Goal: Information Seeking & Learning: Learn about a topic

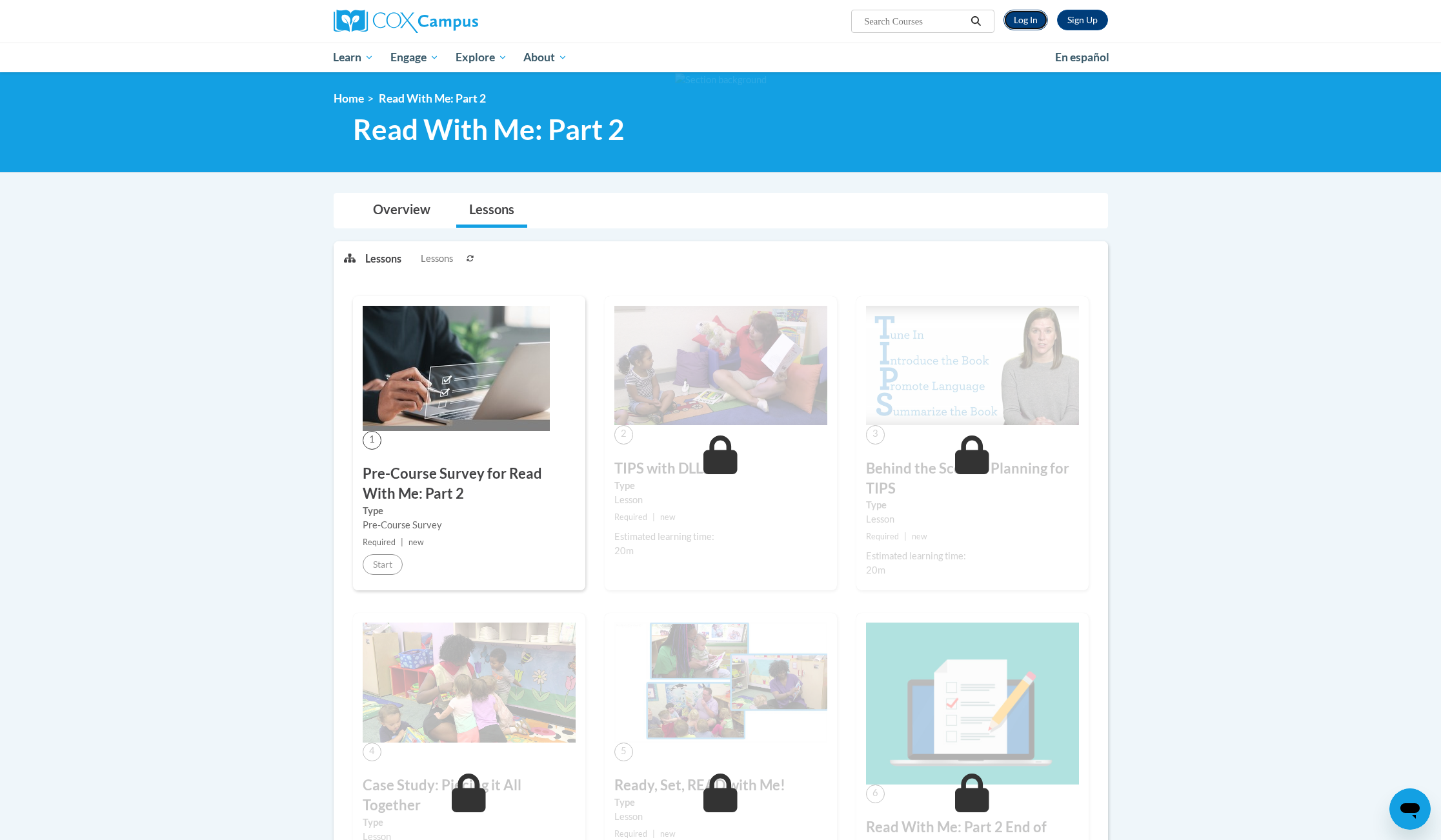
click at [1028, 18] on link "Log In" at bounding box center [1025, 20] width 44 height 21
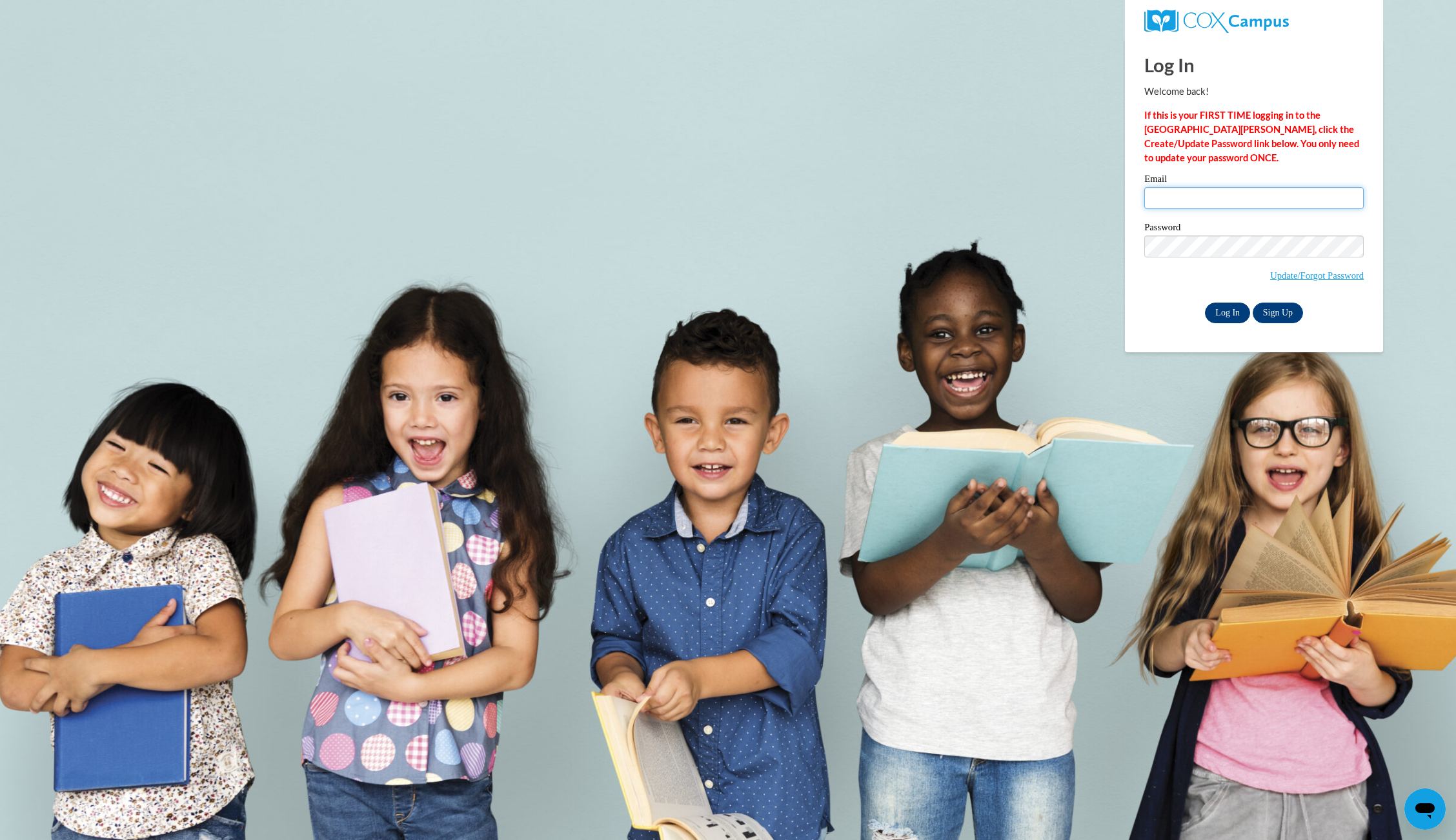
type input "yamilka.diazfigueroa@bcesc.org"
click at [1231, 315] on input "Log In" at bounding box center [1227, 313] width 45 height 21
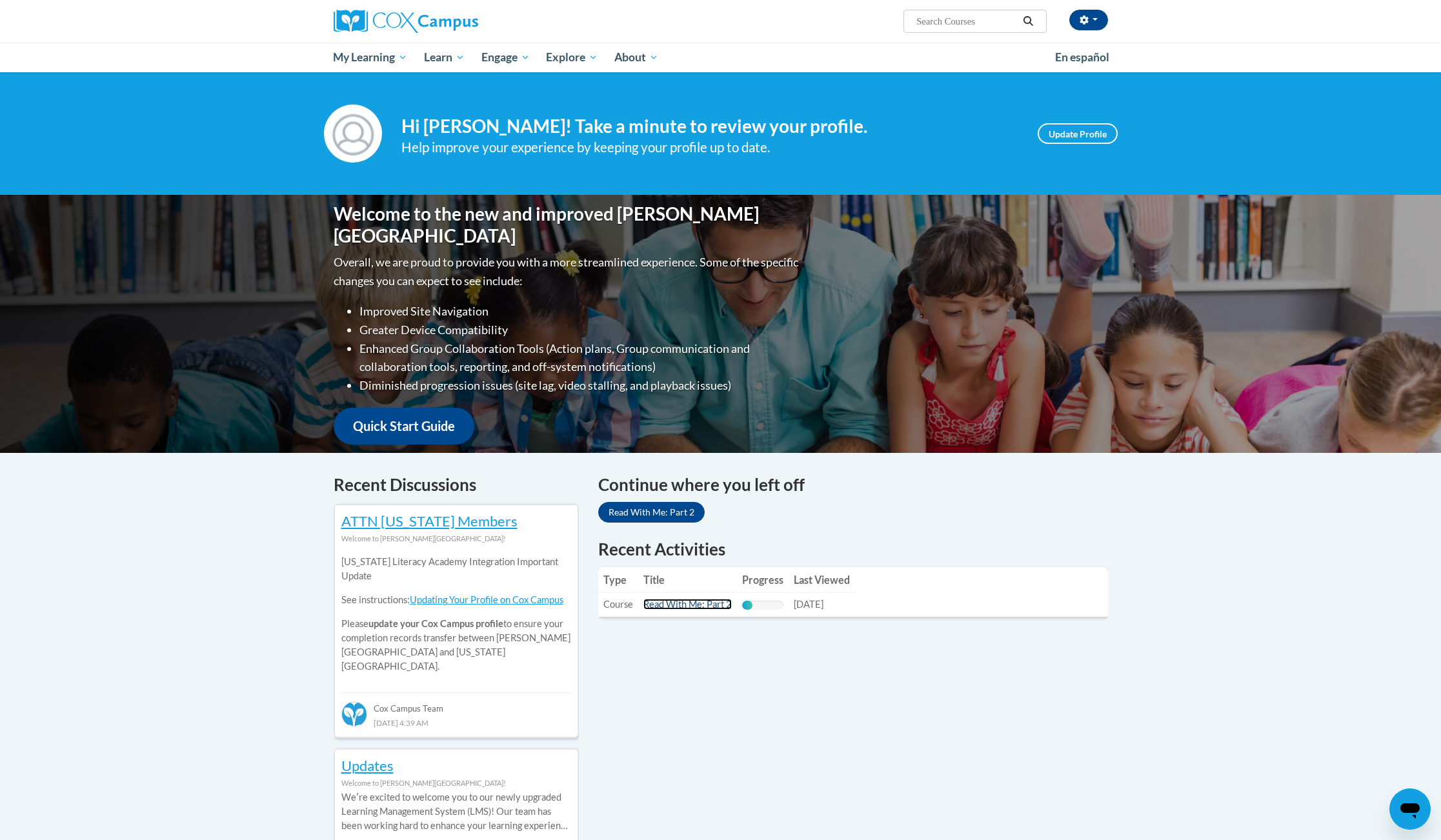
click at [699, 601] on link "Read With Me: Part 2" at bounding box center [687, 604] width 88 height 11
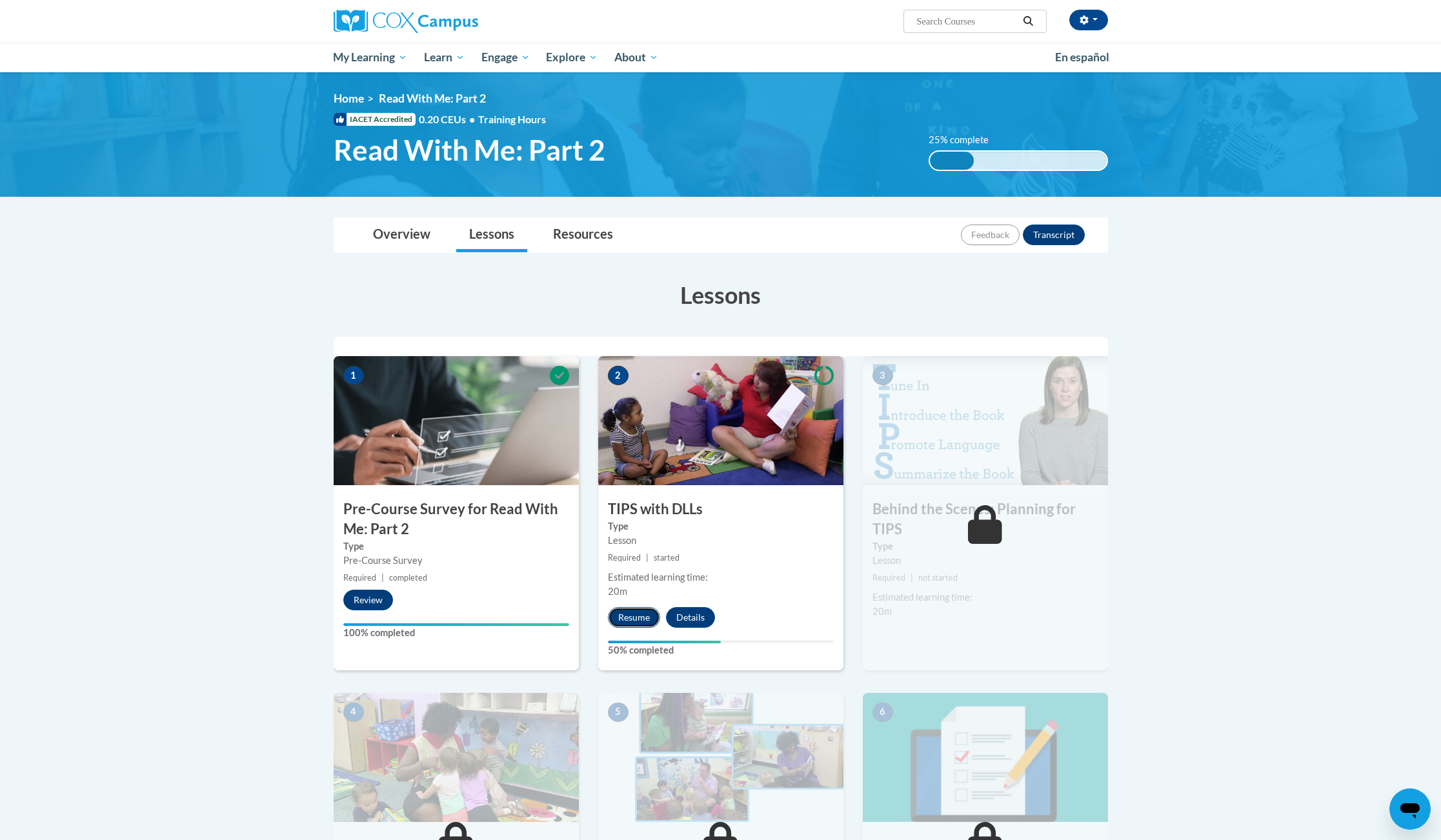
click at [642, 620] on button "Resume" at bounding box center [633, 618] width 53 height 21
